Goal: Find specific page/section: Find specific page/section

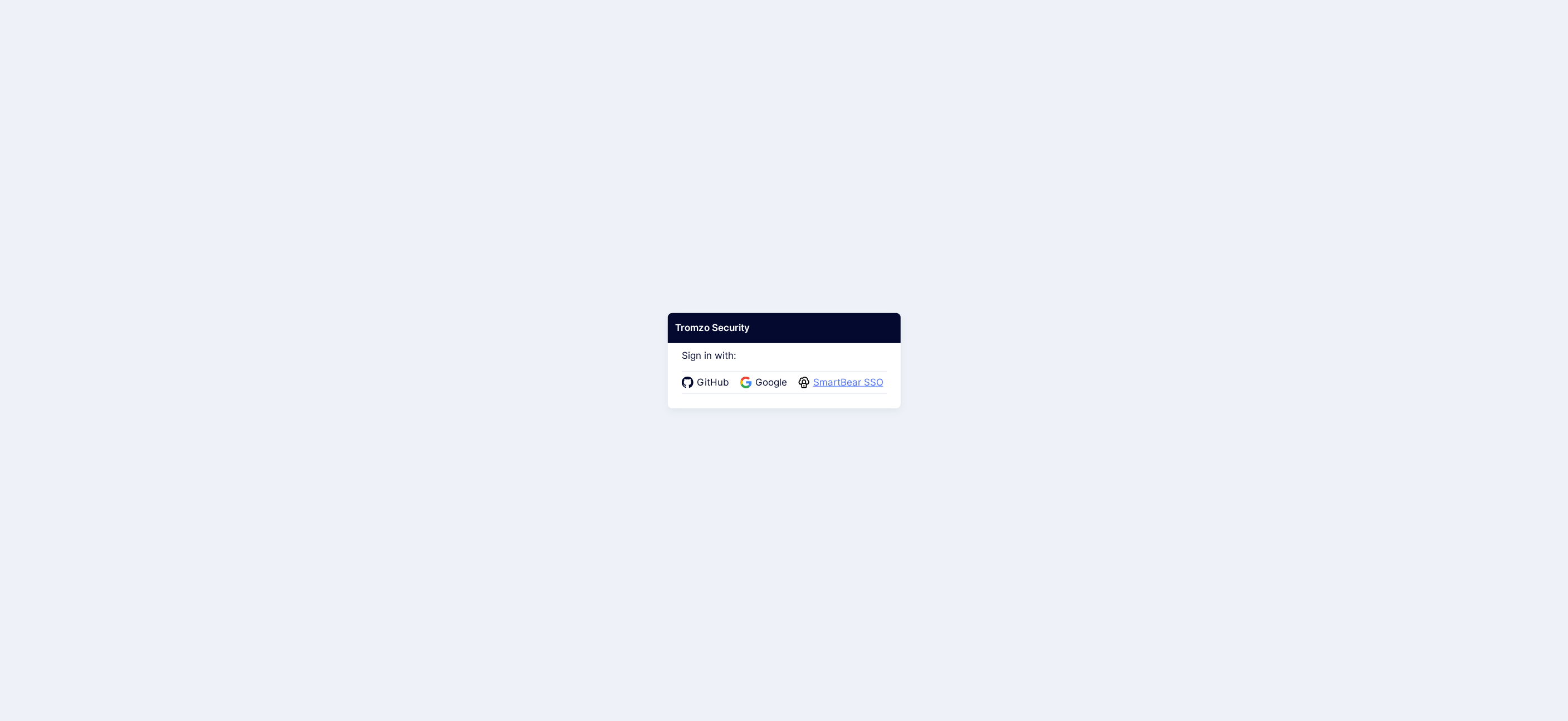
click at [866, 388] on span "SmartBear SSO" at bounding box center [848, 382] width 77 height 14
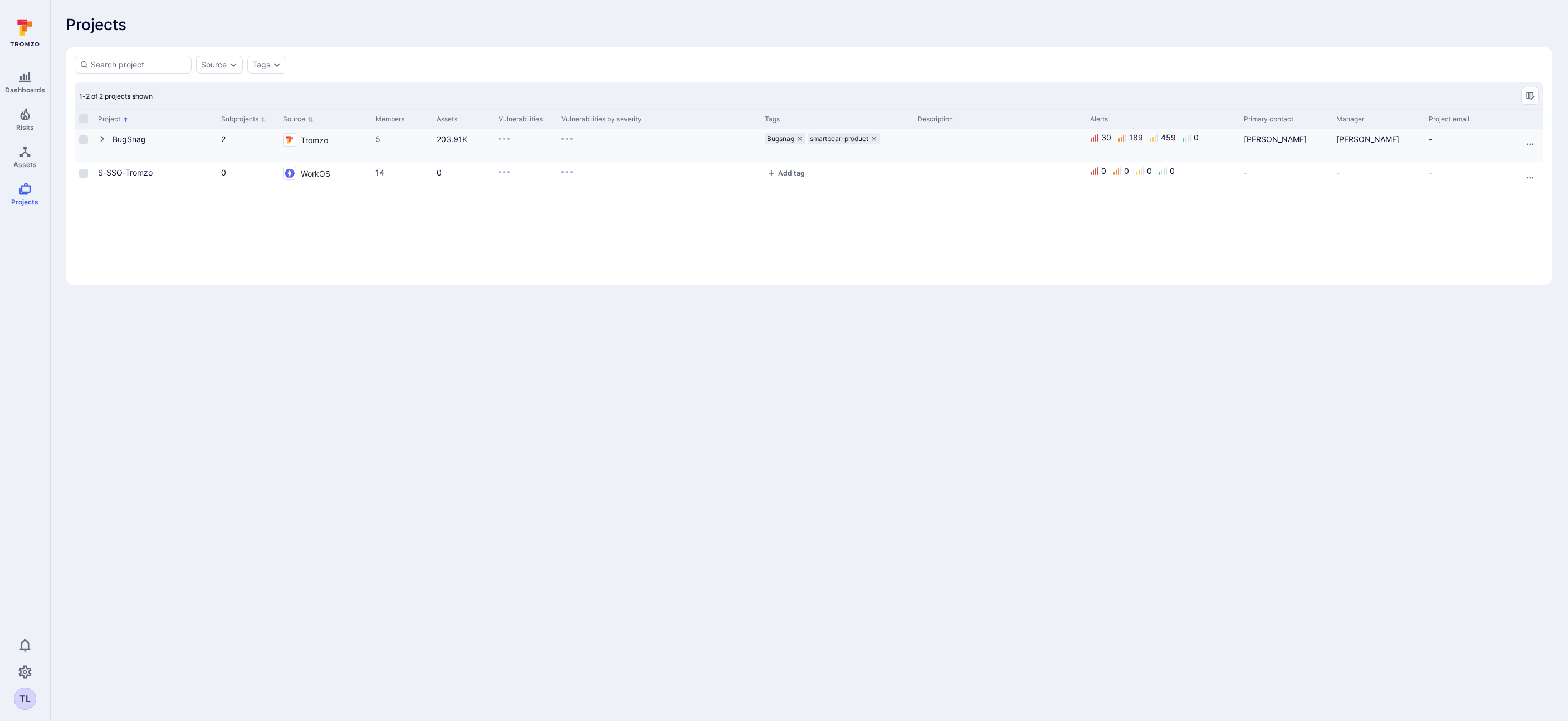
click at [104, 138] on icon "Cell for Project" at bounding box center [102, 138] width 9 height 9
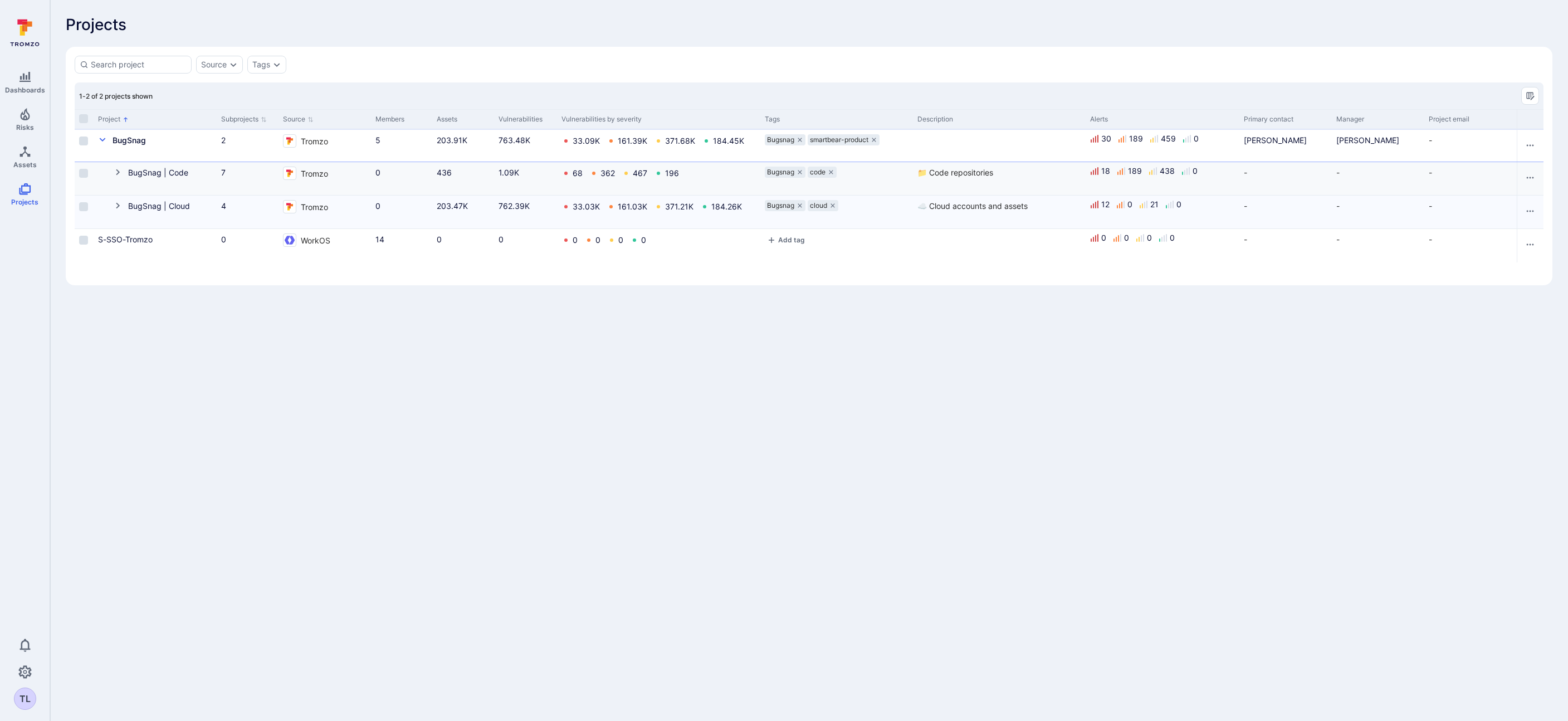
click at [119, 175] on icon "Cell for Project" at bounding box center [118, 172] width 9 height 9
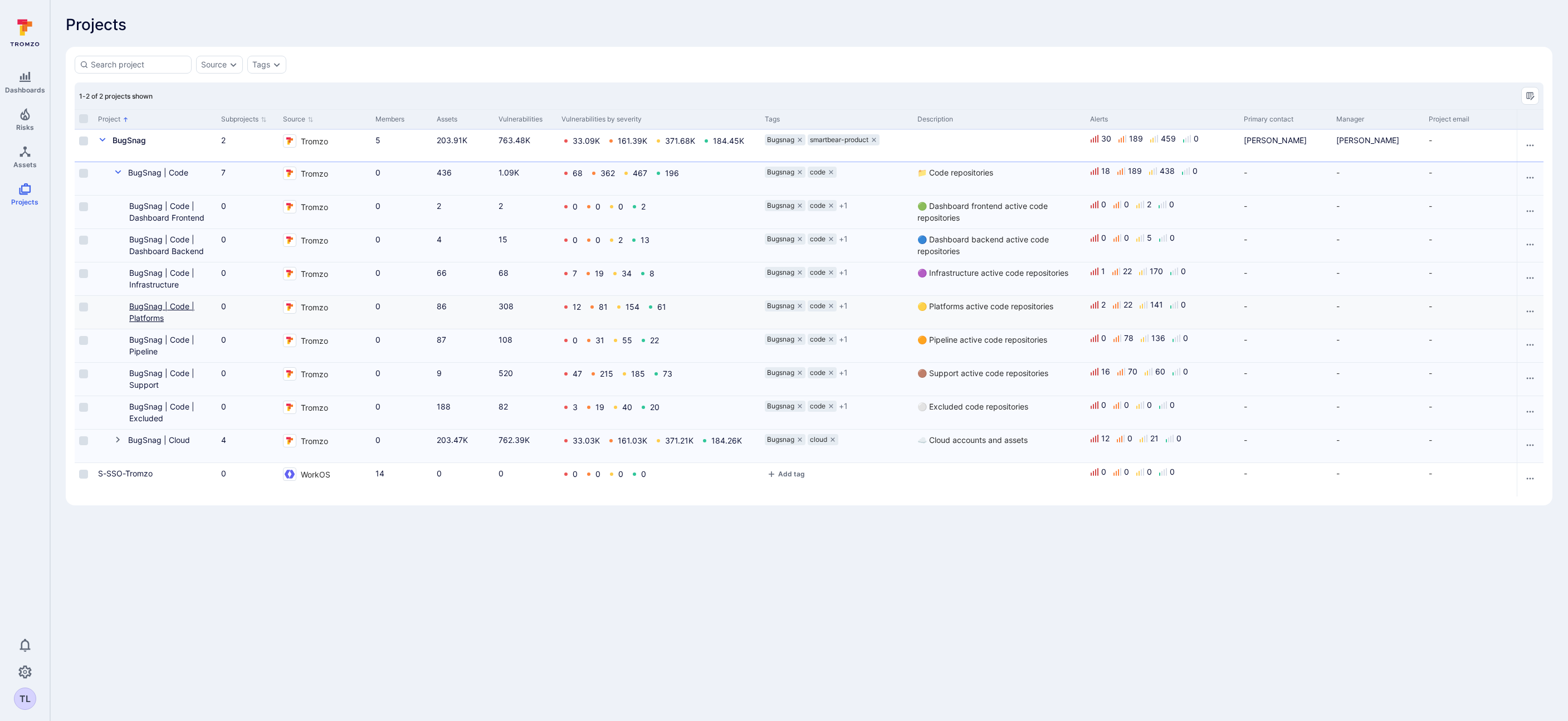
click at [148, 307] on link "BugSnag | Code | Platforms" at bounding box center [162, 312] width 65 height 21
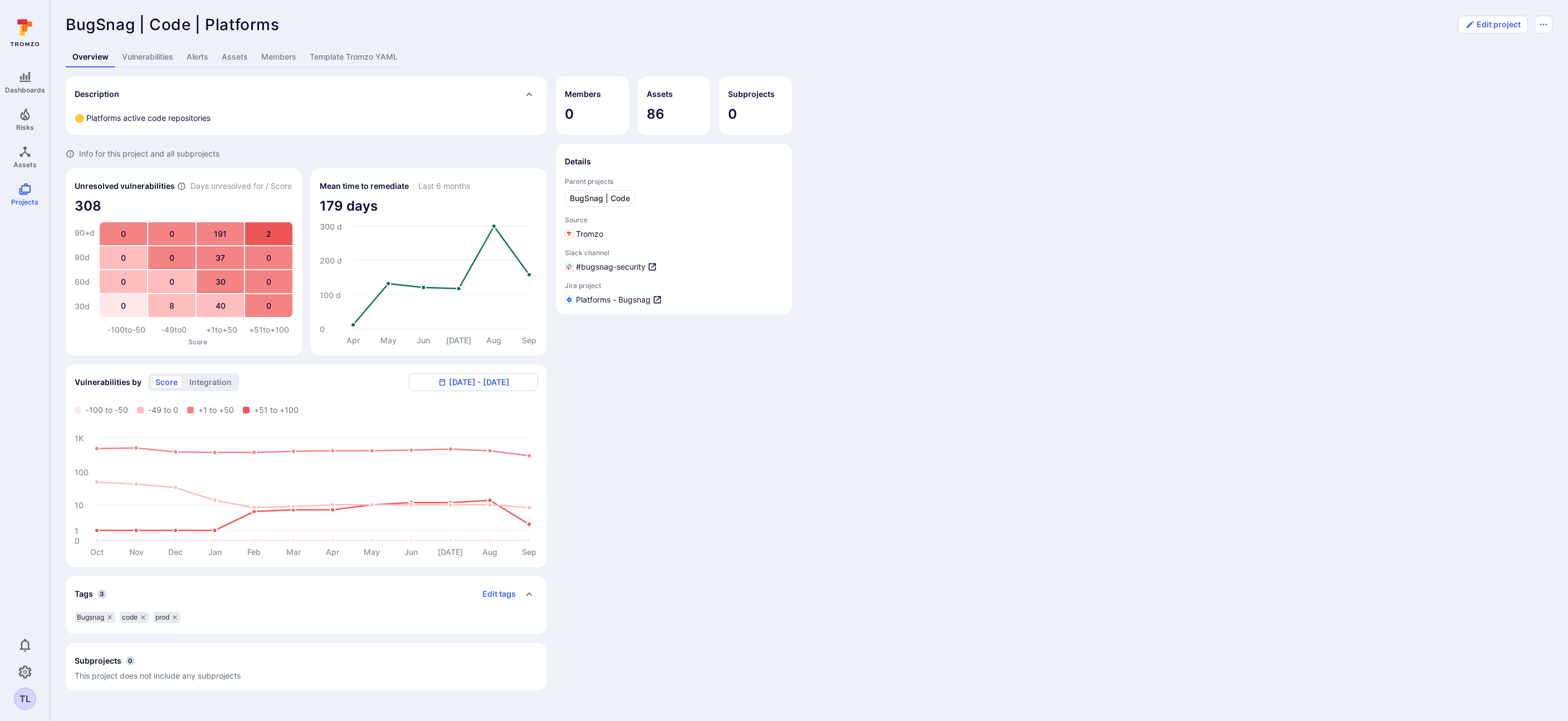
click at [361, 59] on link "Template Tromzo YAML" at bounding box center [353, 57] width 101 height 20
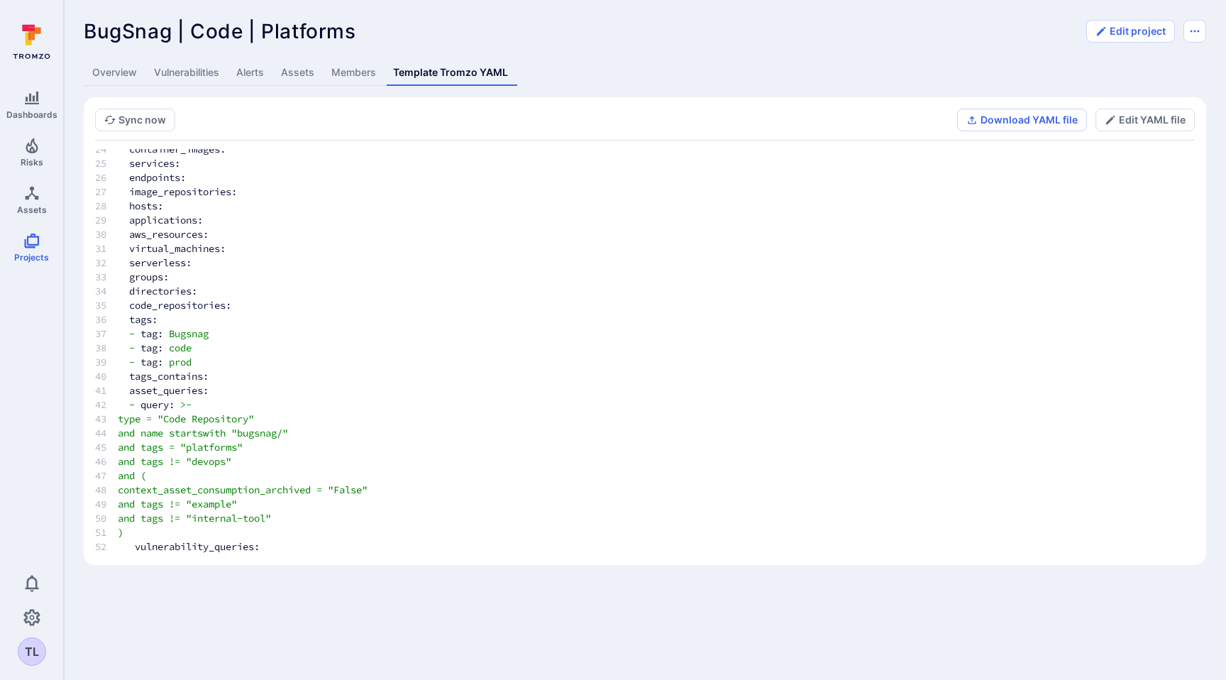
scroll to position [333, 0]
